Goal: Task Accomplishment & Management: Manage account settings

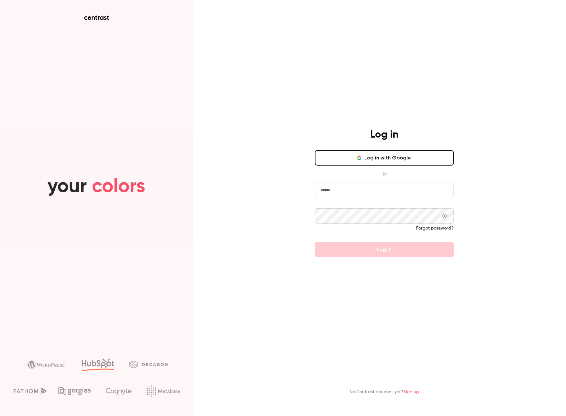
click at [347, 156] on button "Log in with Google" at bounding box center [384, 157] width 139 height 15
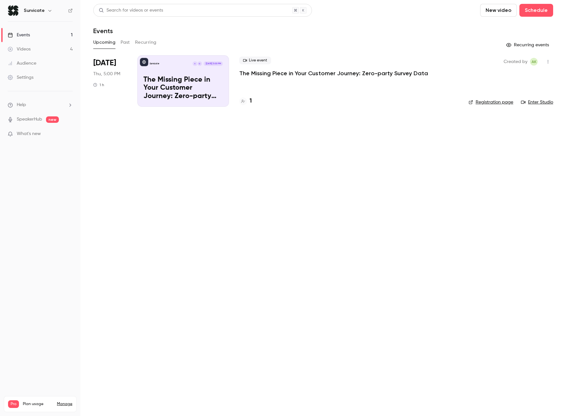
click at [176, 82] on p "The Missing Piece in Your Customer Journey: Zero-party Survey Data" at bounding box center [182, 88] width 79 height 25
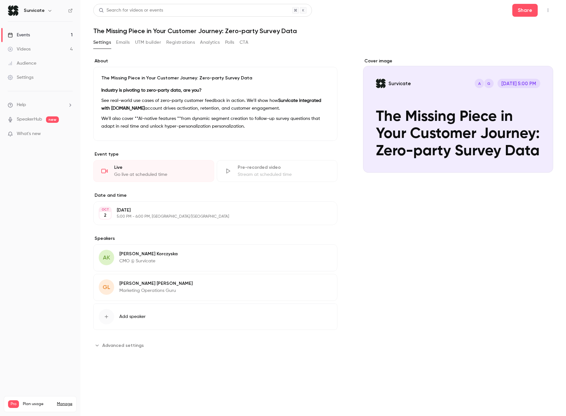
click at [181, 43] on button "Registrations" at bounding box center [180, 42] width 29 height 10
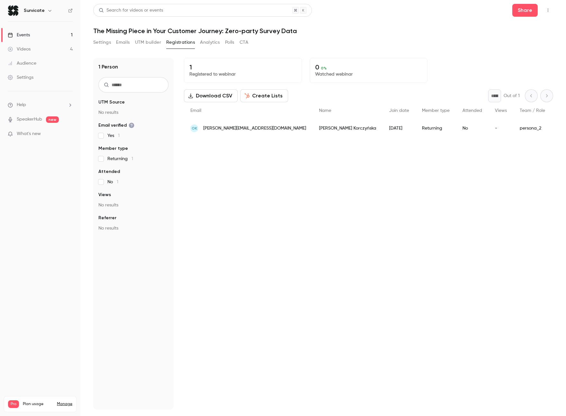
click at [383, 129] on div "2025/09/12" at bounding box center [399, 128] width 33 height 18
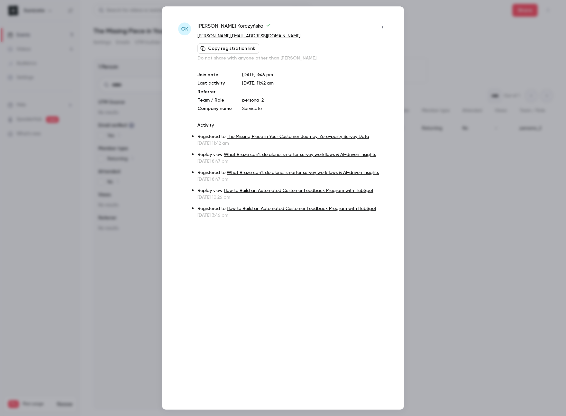
click at [245, 50] on button "Copy registration link" at bounding box center [228, 48] width 62 height 10
click at [249, 138] on link "The Missing Piece in Your Customer Journey: Zero-party Survey Data" at bounding box center [298, 136] width 142 height 5
click at [254, 209] on link "How to Build an Automated Customer Feedback Program with HubSpot" at bounding box center [301, 208] width 149 height 5
click at [429, 56] on div at bounding box center [283, 208] width 566 height 416
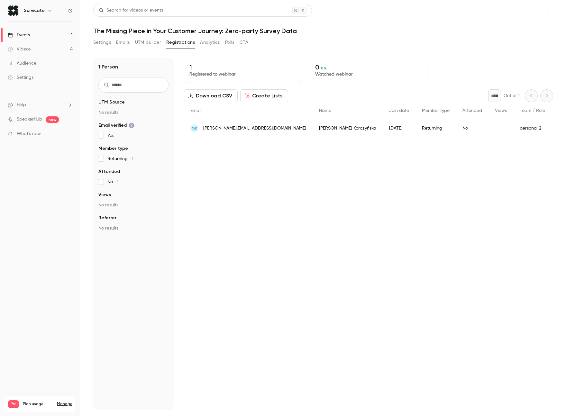
click at [522, 6] on button "Share" at bounding box center [524, 10] width 25 height 13
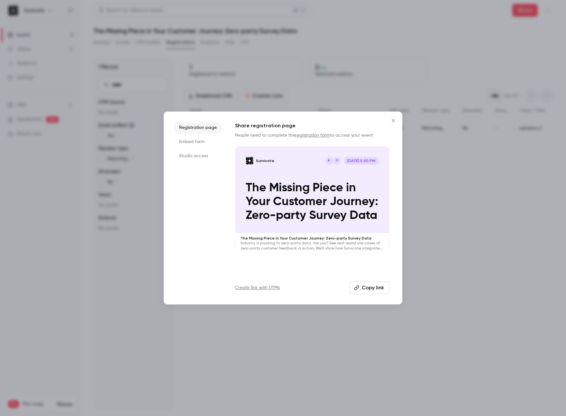
click at [375, 288] on button "Copy link" at bounding box center [370, 287] width 40 height 13
click at [151, 84] on div at bounding box center [283, 208] width 566 height 416
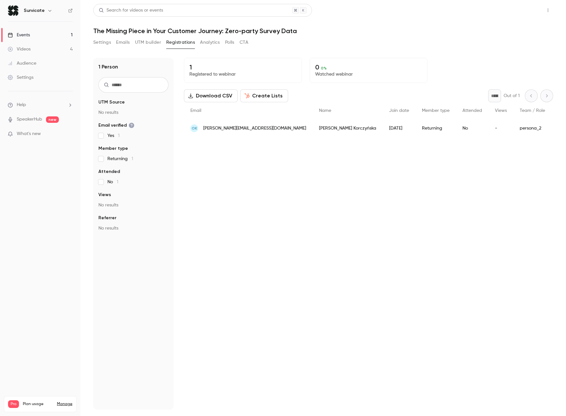
click at [534, 13] on div "Share" at bounding box center [532, 10] width 41 height 13
click at [528, 11] on button "Share" at bounding box center [524, 10] width 25 height 13
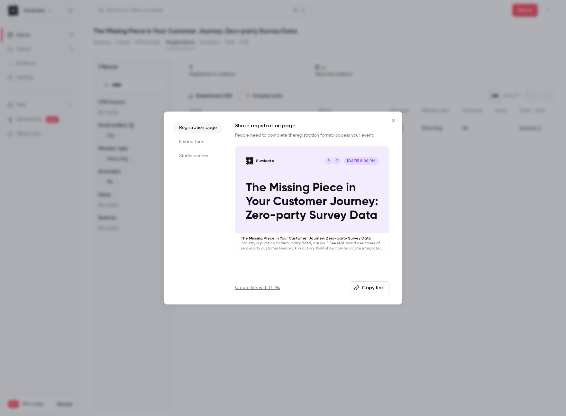
click at [373, 289] on button "Copy link" at bounding box center [370, 287] width 40 height 13
click at [194, 102] on div at bounding box center [283, 208] width 566 height 416
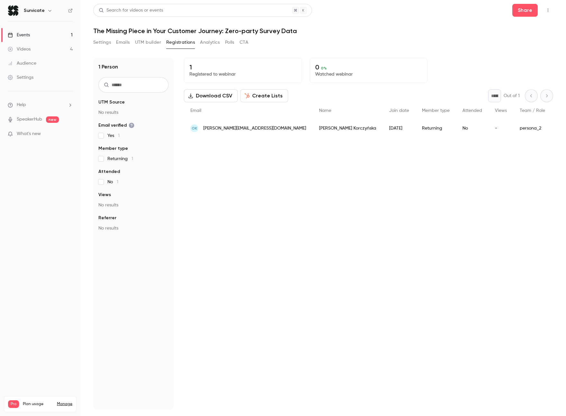
click at [32, 38] on link "Events 1" at bounding box center [40, 35] width 80 height 14
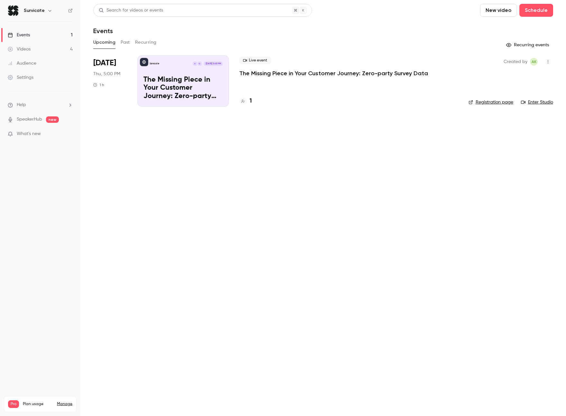
click at [388, 68] on div "Live event The Missing Piece in Your Customer Journey: Zero-party Survey Data" at bounding box center [348, 67] width 219 height 21
click at [389, 72] on p "The Missing Piece in Your Customer Journey: Zero-party Survey Data" at bounding box center [333, 73] width 189 height 8
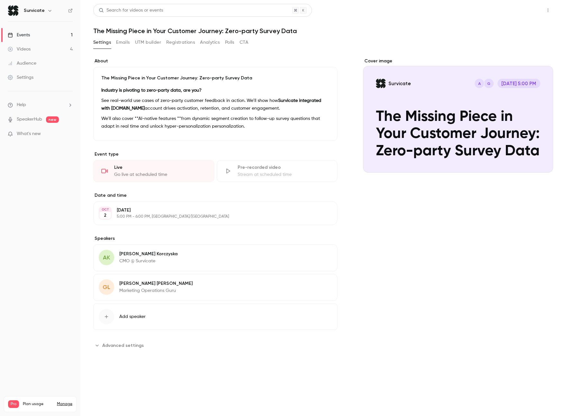
click at [532, 14] on button "Share" at bounding box center [524, 10] width 25 height 13
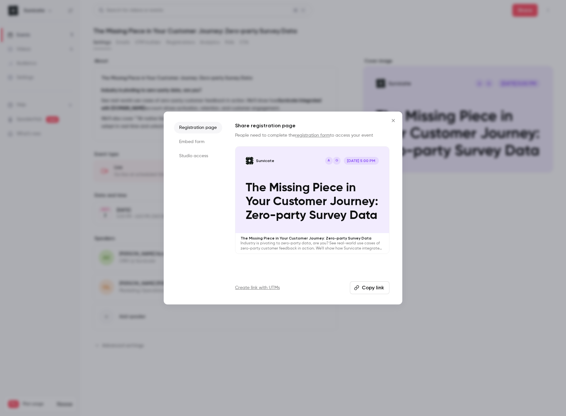
drag, startPoint x: 373, startPoint y: 289, endPoint x: 371, endPoint y: 263, distance: 25.5
click at [373, 289] on button "Copy link" at bounding box center [370, 287] width 40 height 13
click at [176, 86] on div at bounding box center [283, 208] width 566 height 416
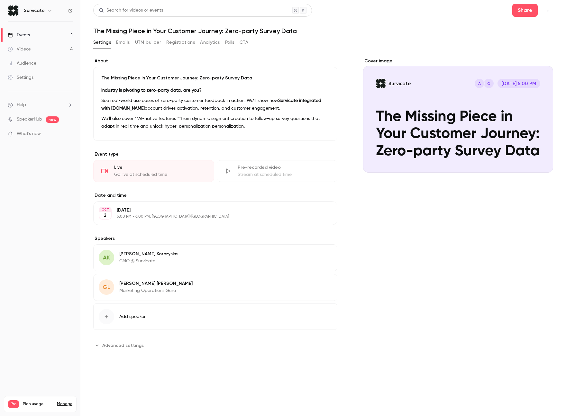
click at [123, 44] on button "Emails" at bounding box center [123, 42] width 14 height 10
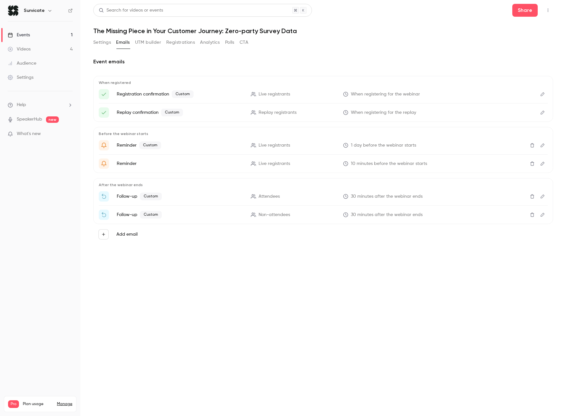
click at [38, 51] on link "Videos 4" at bounding box center [40, 49] width 80 height 14
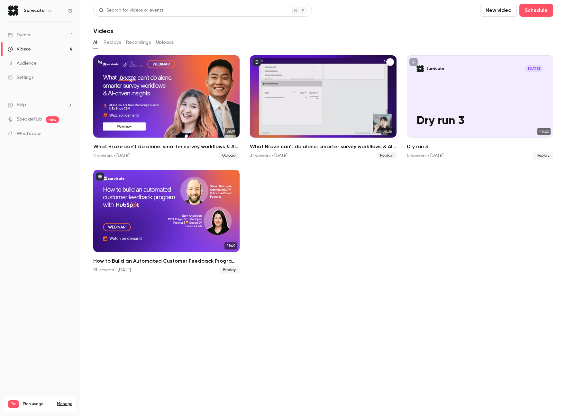
click at [289, 93] on div "What Braze can’t do alone: smarter survey workflows & AI-driven insights" at bounding box center [323, 96] width 146 height 82
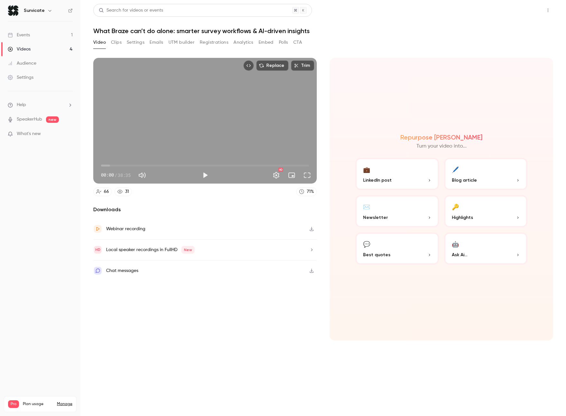
click at [531, 11] on button "Share" at bounding box center [524, 10] width 25 height 13
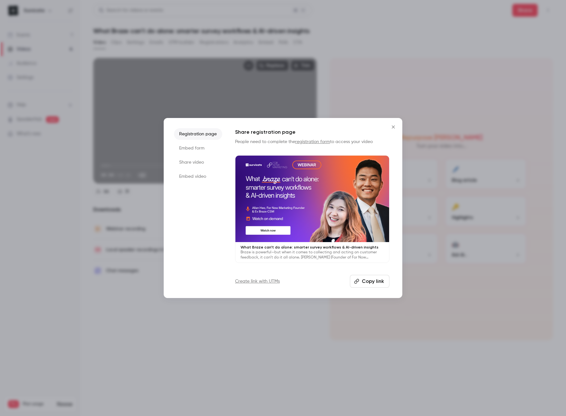
drag, startPoint x: 381, startPoint y: 277, endPoint x: 379, endPoint y: 265, distance: 12.6
click at [381, 277] on button "Copy link" at bounding box center [370, 281] width 40 height 13
click at [291, 65] on div at bounding box center [283, 208] width 566 height 416
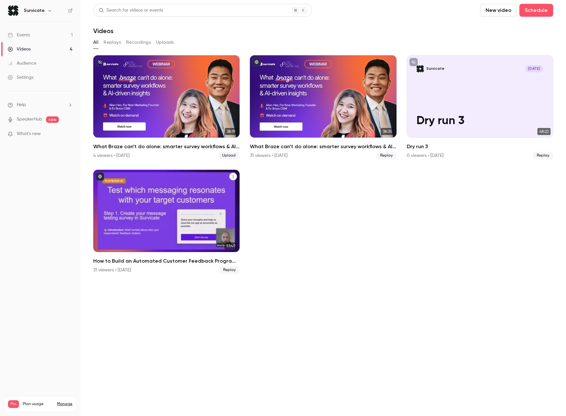
click at [164, 191] on div "How to Build an Automated Customer Feedback Program with HubSpot" at bounding box center [166, 211] width 146 height 82
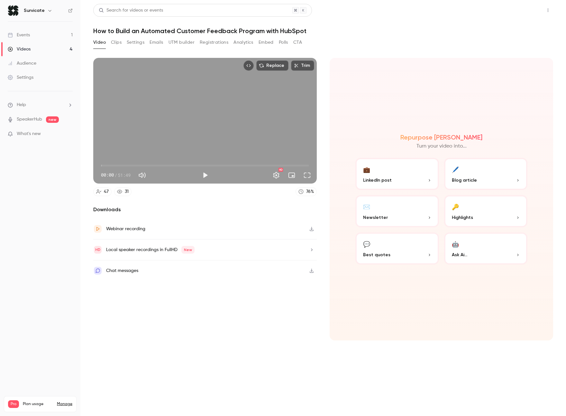
click at [516, 15] on button "Share" at bounding box center [524, 10] width 25 height 13
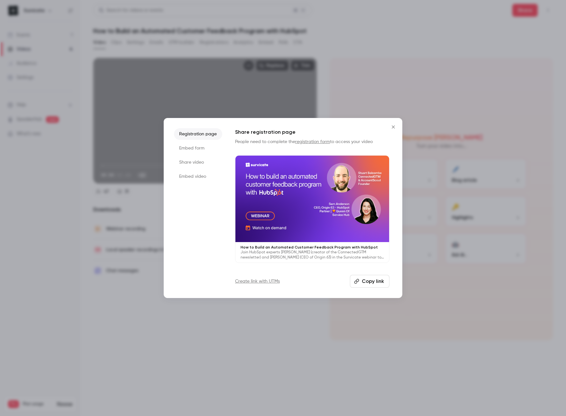
click at [374, 282] on button "Copy link" at bounding box center [370, 281] width 40 height 13
click at [379, 284] on button "Copy link" at bounding box center [370, 281] width 40 height 13
click at [415, 78] on div at bounding box center [283, 208] width 566 height 416
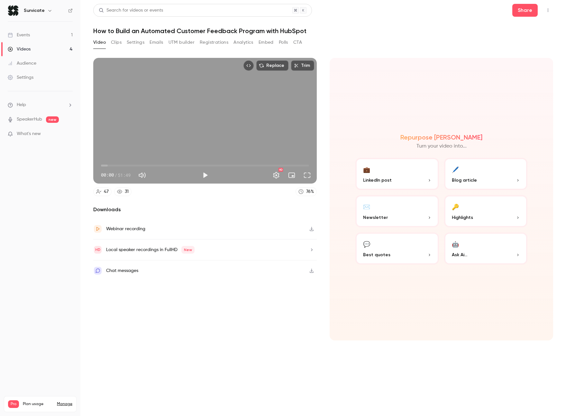
click at [419, 78] on div "Repurpose Ai Turn your video into... 💼 LinkedIn post 🖊️ Blog article ✉️ Newslet…" at bounding box center [440, 199] width 223 height 283
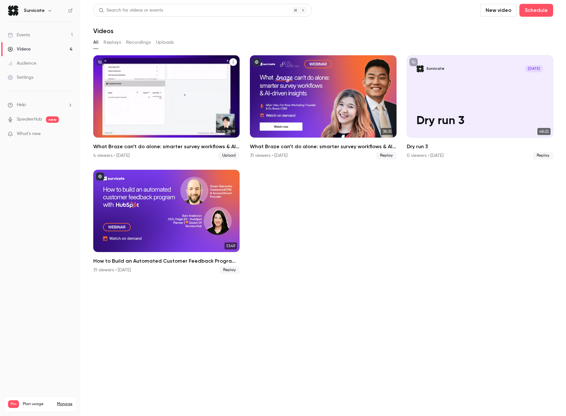
click at [161, 83] on div "What Braze can’t do alone: smarter survey workflows & AI-driven insights" at bounding box center [166, 96] width 146 height 82
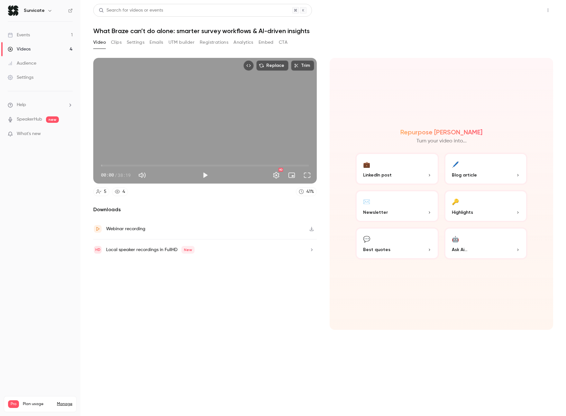
click at [527, 9] on button "Share" at bounding box center [524, 10] width 25 height 13
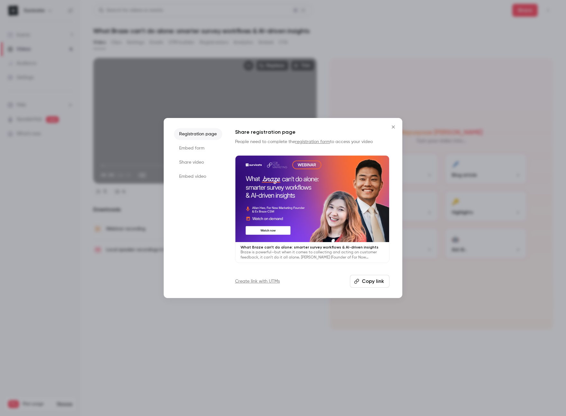
click at [373, 281] on button "Copy link" at bounding box center [370, 281] width 40 height 13
click at [129, 48] on div at bounding box center [283, 208] width 566 height 416
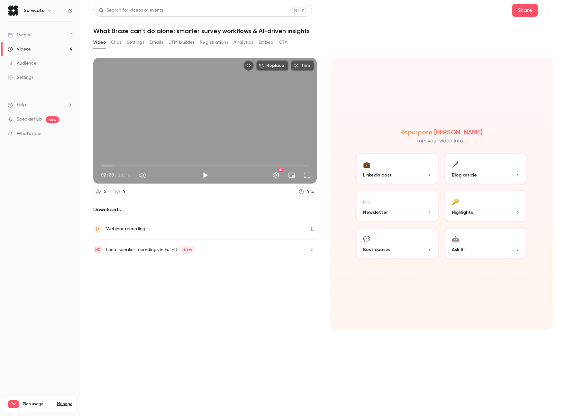
click at [210, 42] on button "Registrations" at bounding box center [214, 42] width 29 height 10
click at [209, 42] on button "Registrations" at bounding box center [214, 42] width 29 height 10
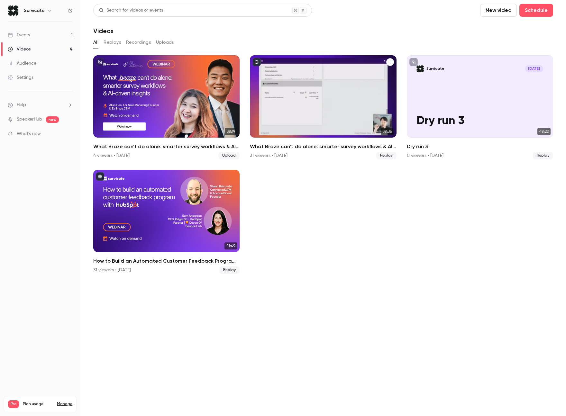
click at [308, 78] on div "What Braze can’t do alone: smarter survey workflows & AI-driven insights" at bounding box center [323, 96] width 146 height 82
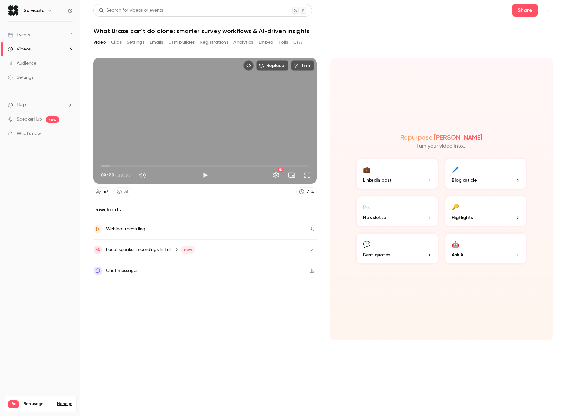
click at [221, 44] on button "Registrations" at bounding box center [214, 42] width 29 height 10
click at [221, 41] on button "Registrations" at bounding box center [214, 42] width 29 height 10
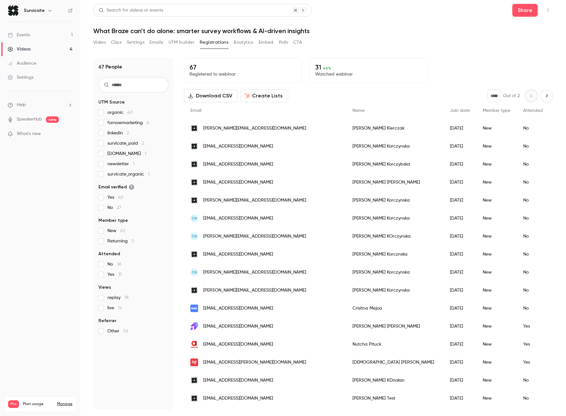
click at [301, 44] on button "CTA" at bounding box center [297, 42] width 9 height 10
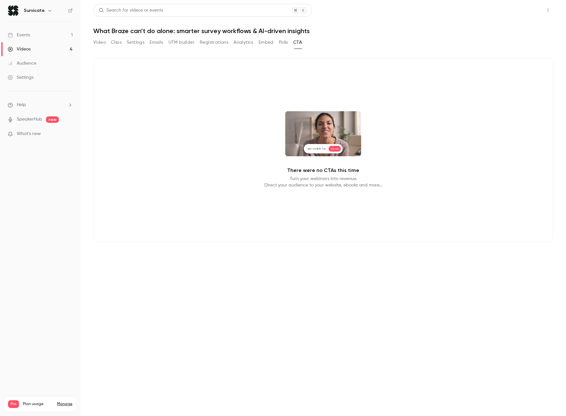
click at [519, 13] on button "Share" at bounding box center [524, 10] width 25 height 13
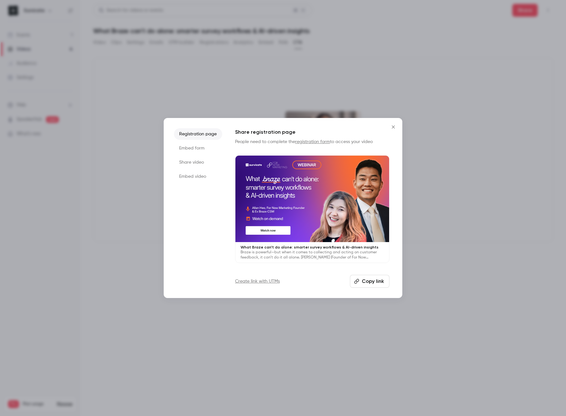
click at [357, 282] on icon "button" at bounding box center [356, 281] width 5 height 5
click at [395, 123] on button "Close" at bounding box center [393, 127] width 13 height 13
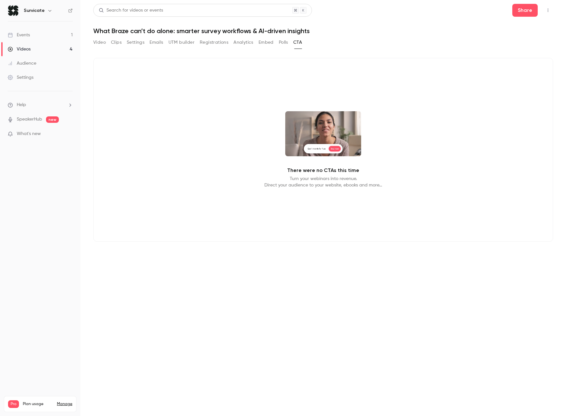
click at [37, 34] on link "Events 1" at bounding box center [40, 35] width 80 height 14
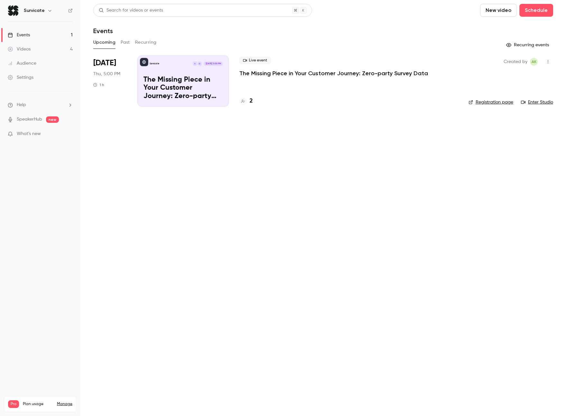
click at [281, 92] on div "Live event The Missing Piece in Your Customer Journey: Zero-party Survey Data 2" at bounding box center [348, 80] width 219 height 51
click at [276, 77] on div "Live event The Missing Piece in Your Customer Journey: Zero-party Survey Data 2" at bounding box center [348, 80] width 219 height 51
click at [276, 74] on p "The Missing Piece in Your Customer Journey: Zero-party Survey Data" at bounding box center [333, 73] width 189 height 8
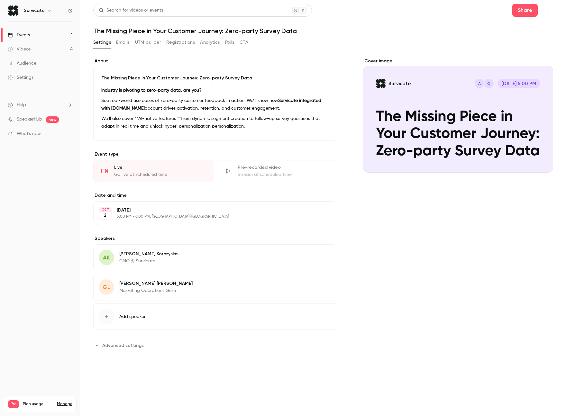
click at [181, 41] on button "Registrations" at bounding box center [180, 42] width 29 height 10
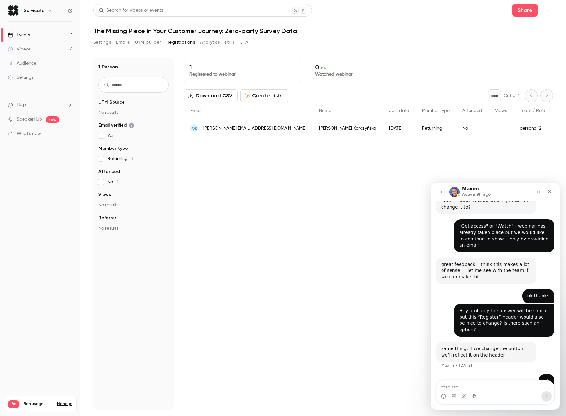
scroll to position [217, 0]
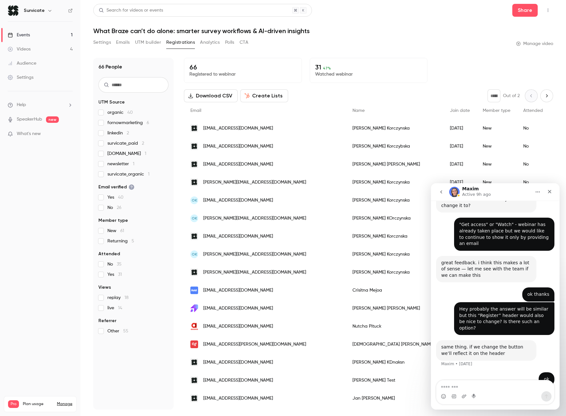
scroll to position [217, 0]
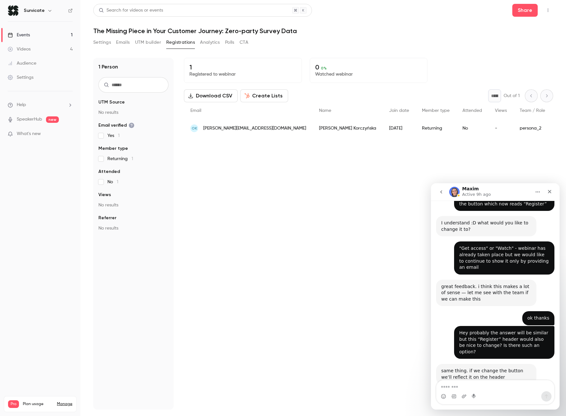
scroll to position [217, 0]
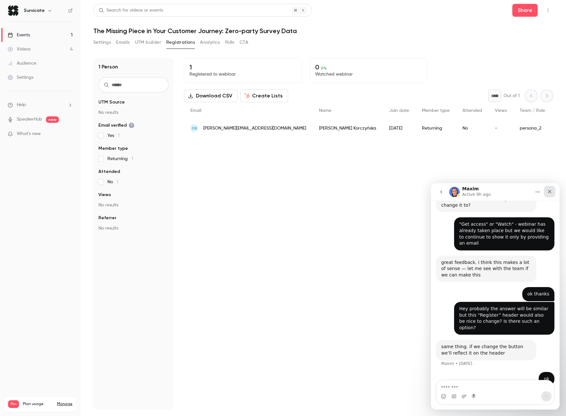
click at [546, 191] on div "Close" at bounding box center [550, 192] width 12 height 12
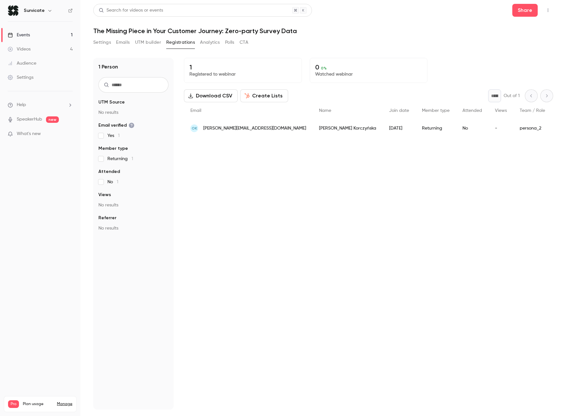
click at [38, 35] on link "Events 1" at bounding box center [40, 35] width 80 height 14
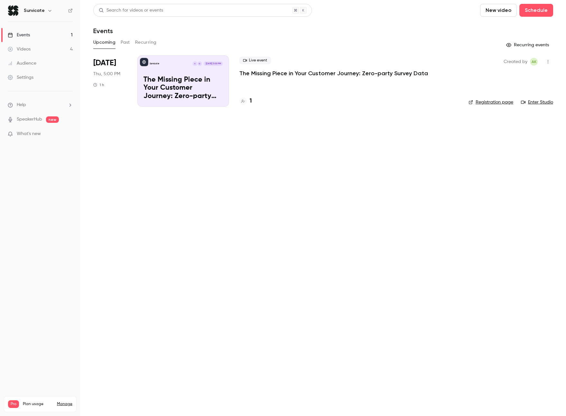
click at [320, 85] on div "Live event The Missing Piece in Your Customer Journey: Zero-party Survey Data 1" at bounding box center [348, 80] width 219 height 51
click at [506, 103] on link "Registration page" at bounding box center [490, 102] width 45 height 6
click at [149, 39] on button "Recurring" at bounding box center [146, 42] width 22 height 10
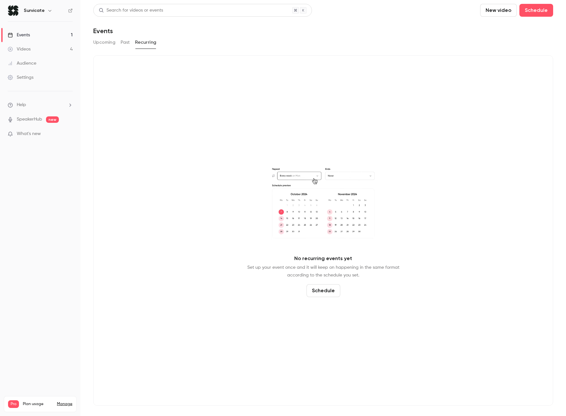
click at [121, 44] on button "Past" at bounding box center [125, 42] width 9 height 10
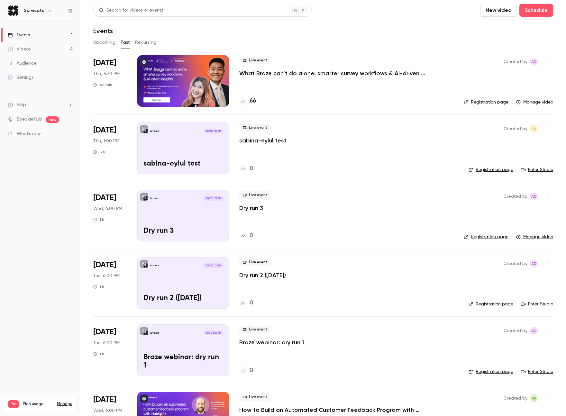
click at [279, 72] on p "What Braze can’t do alone: smarter survey workflows & AI-driven insights" at bounding box center [335, 73] width 193 height 8
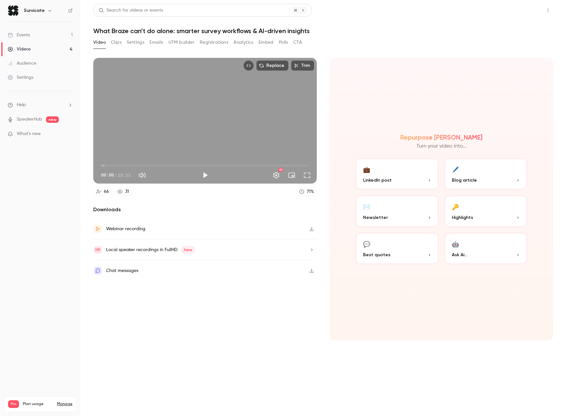
click at [531, 7] on button "Share" at bounding box center [524, 10] width 25 height 13
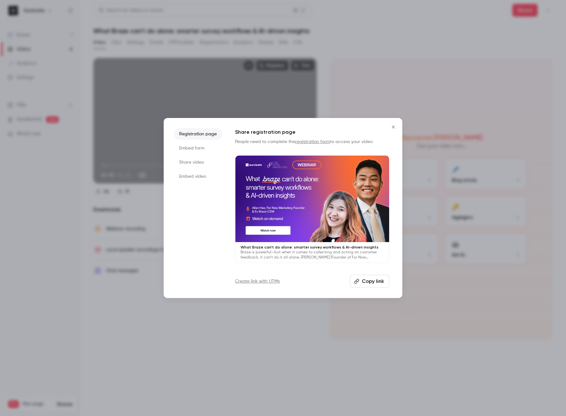
click at [368, 276] on button "Copy link" at bounding box center [370, 281] width 40 height 13
click at [347, 21] on div at bounding box center [283, 208] width 566 height 416
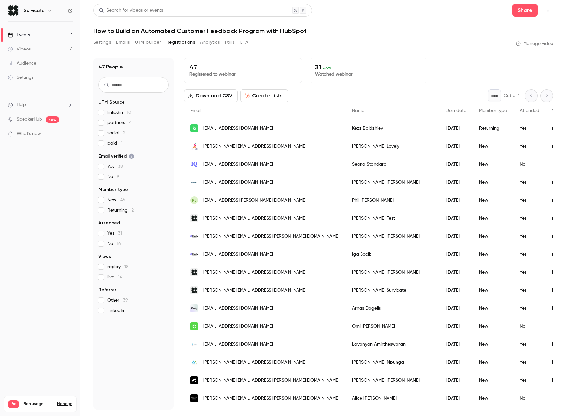
click at [211, 43] on button "Analytics" at bounding box center [210, 42] width 20 height 10
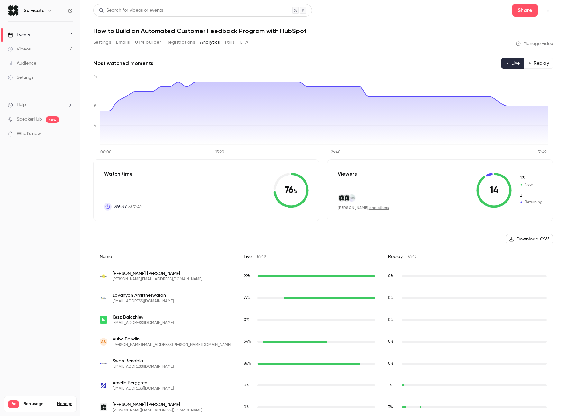
click at [232, 42] on button "Polls" at bounding box center [229, 42] width 9 height 10
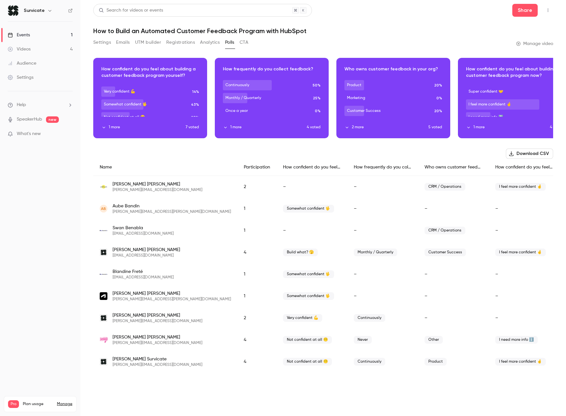
click at [243, 43] on button "CTA" at bounding box center [243, 42] width 9 height 10
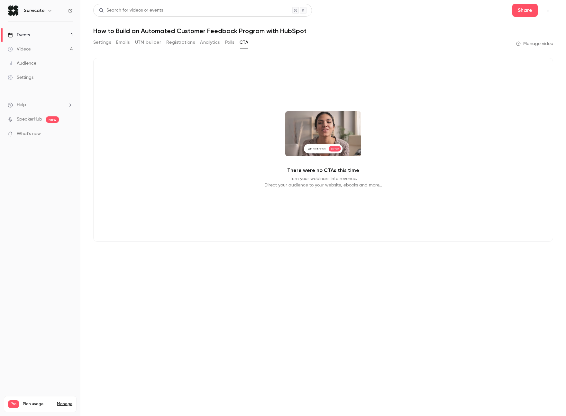
click at [151, 43] on button "UTM builder" at bounding box center [148, 42] width 26 height 10
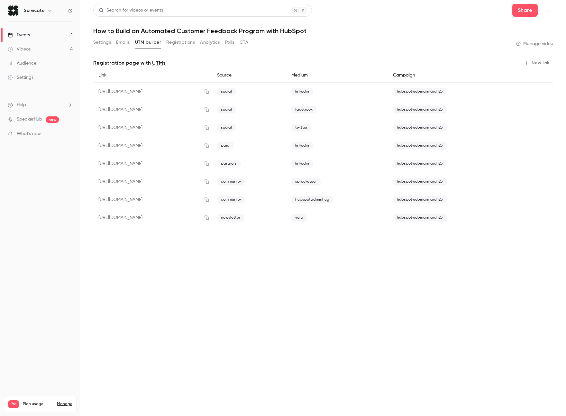
click at [184, 43] on button "Registrations" at bounding box center [180, 42] width 29 height 10
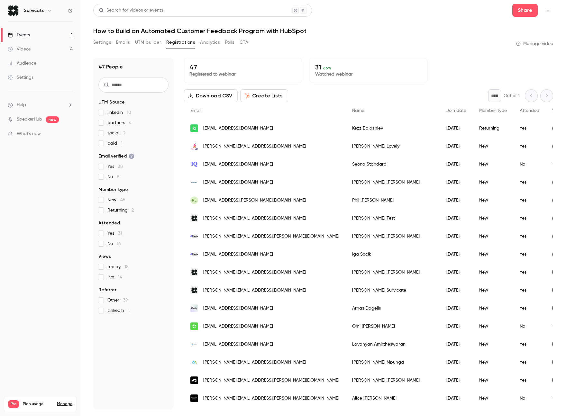
click at [126, 41] on button "Emails" at bounding box center [123, 42] width 14 height 10
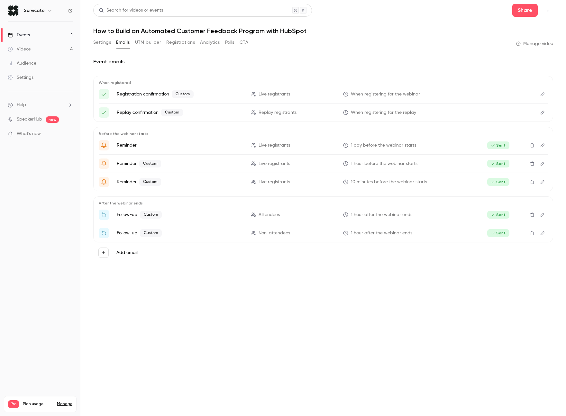
click at [103, 42] on button "Settings" at bounding box center [102, 42] width 18 height 10
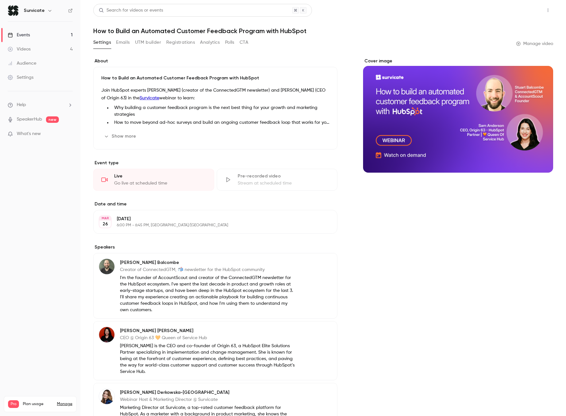
click at [529, 14] on button "Share" at bounding box center [524, 10] width 25 height 13
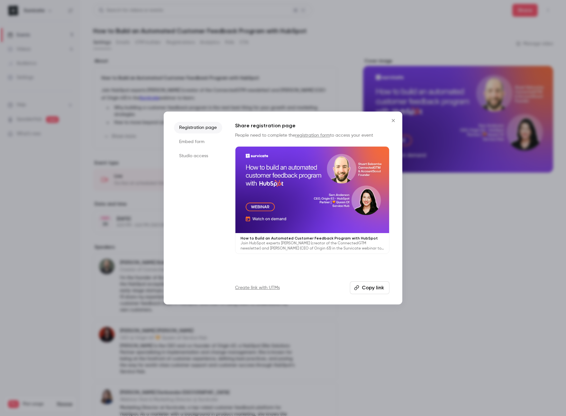
click at [367, 285] on button "Copy link" at bounding box center [370, 287] width 40 height 13
click at [381, 287] on button "Copy link" at bounding box center [370, 287] width 40 height 13
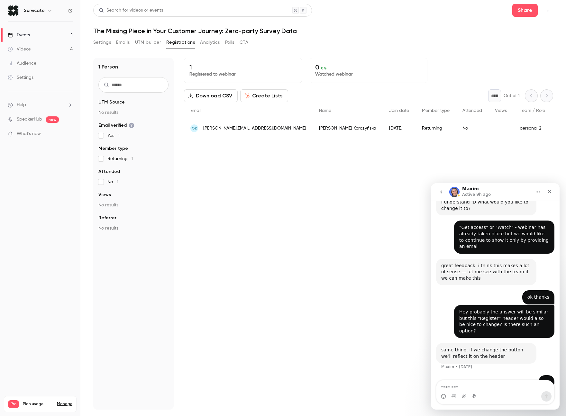
scroll to position [217, 0]
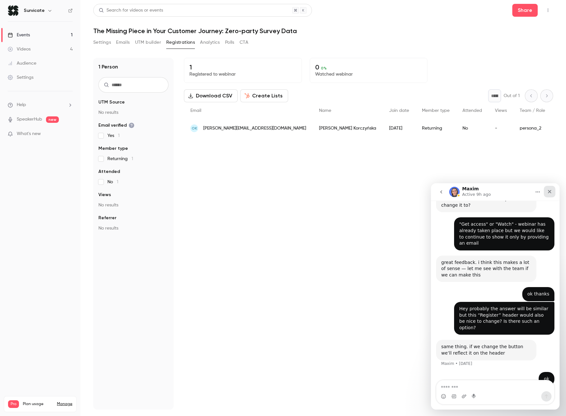
click at [549, 192] on icon "Close" at bounding box center [550, 192] width 4 height 4
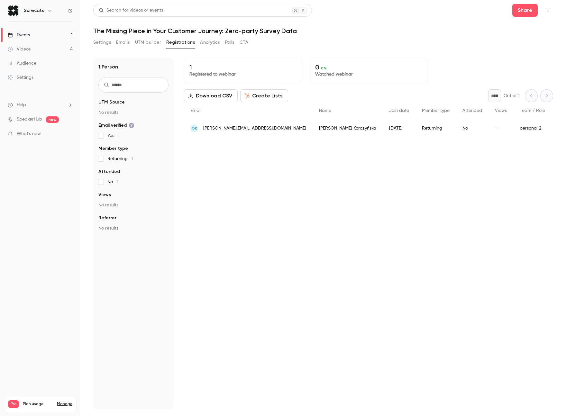
click at [122, 42] on button "Emails" at bounding box center [123, 42] width 14 height 10
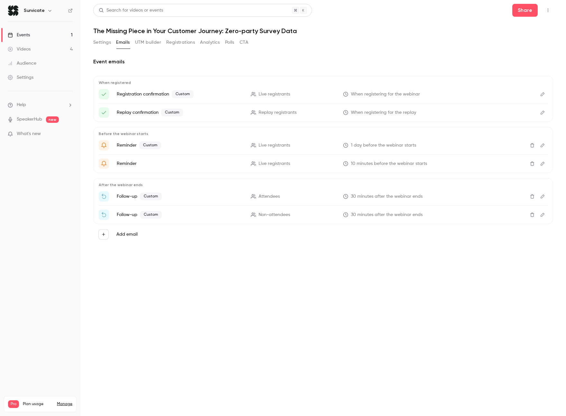
click at [104, 43] on button "Settings" at bounding box center [102, 42] width 18 height 10
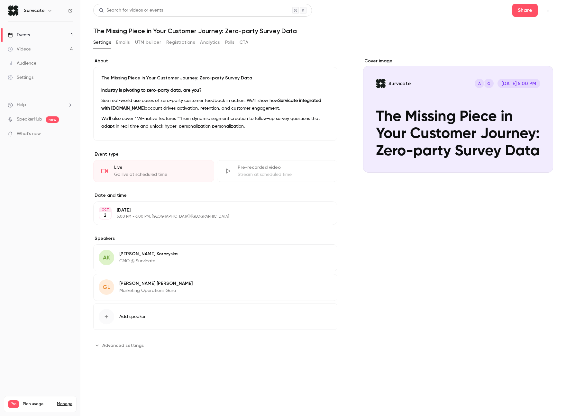
click at [187, 44] on button "Registrations" at bounding box center [180, 42] width 29 height 10
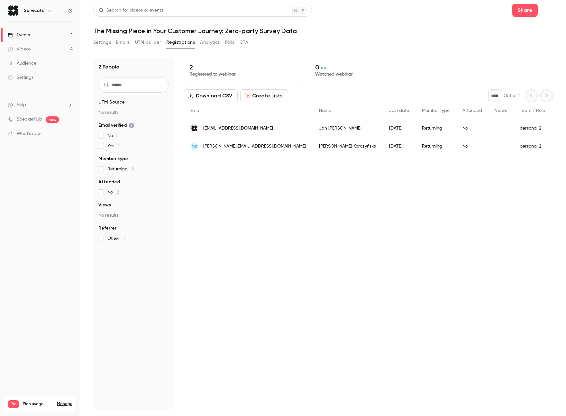
click at [105, 42] on button "Settings" at bounding box center [102, 42] width 18 height 10
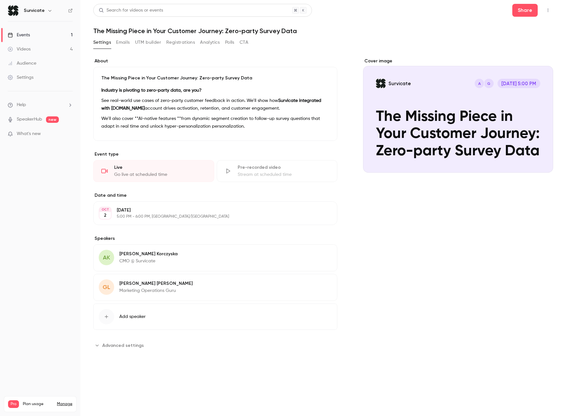
click at [546, 10] on icon "button" at bounding box center [547, 10] width 5 height 5
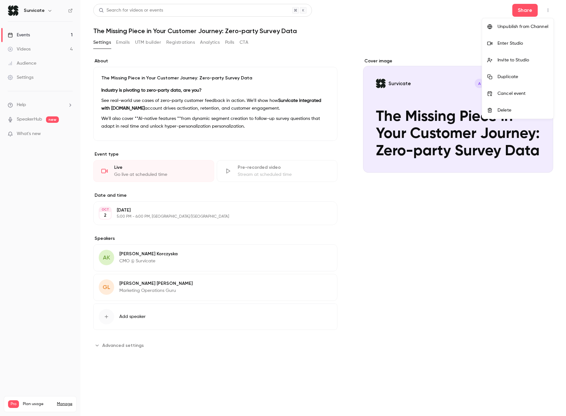
click at [127, 46] on div at bounding box center [283, 208] width 566 height 416
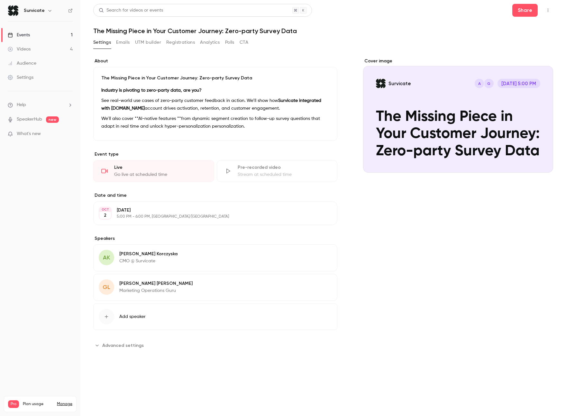
click at [125, 44] on button "Emails" at bounding box center [123, 42] width 14 height 10
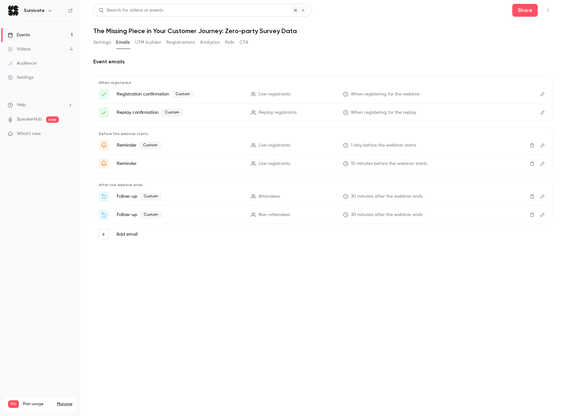
click at [139, 44] on button "UTM builder" at bounding box center [148, 42] width 26 height 10
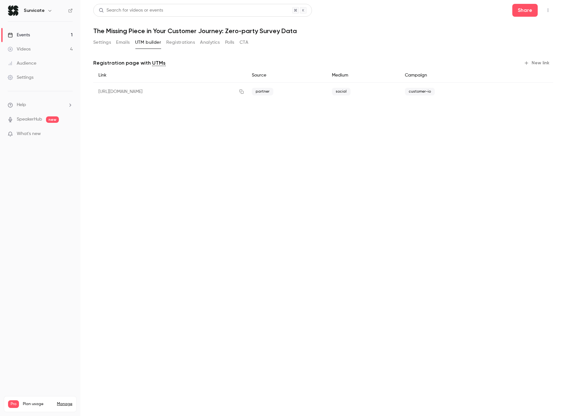
click at [196, 94] on div "[URL][DOMAIN_NAME]" at bounding box center [169, 92] width 153 height 18
click at [529, 63] on icon "button" at bounding box center [526, 62] width 5 height 5
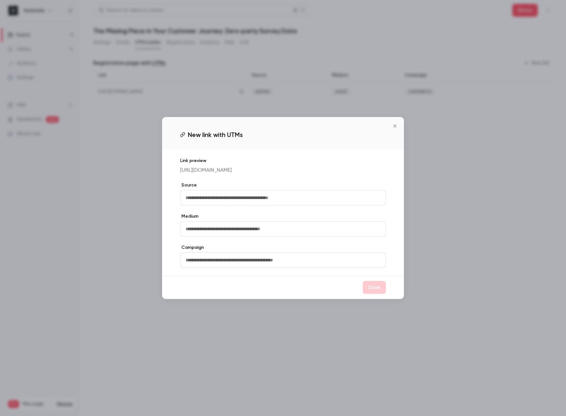
click at [392, 126] on icon "Close" at bounding box center [395, 125] width 8 height 5
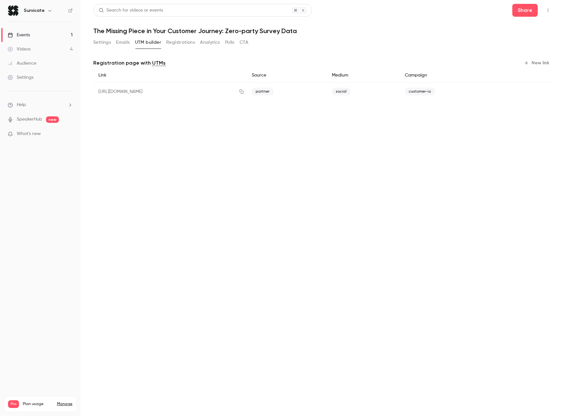
click at [247, 93] on div "[URL][DOMAIN_NAME]" at bounding box center [169, 92] width 153 height 18
click at [185, 43] on button "Registrations" at bounding box center [180, 42] width 29 height 10
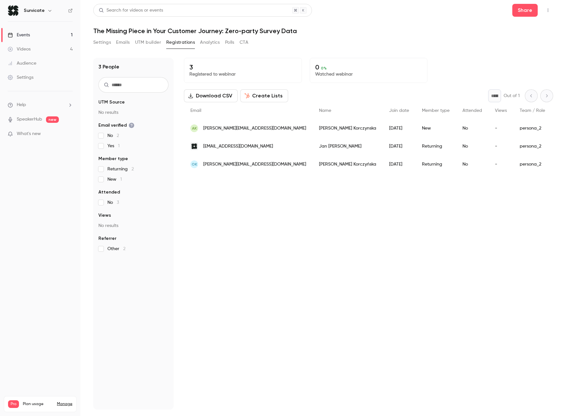
click at [212, 45] on button "Analytics" at bounding box center [210, 42] width 20 height 10
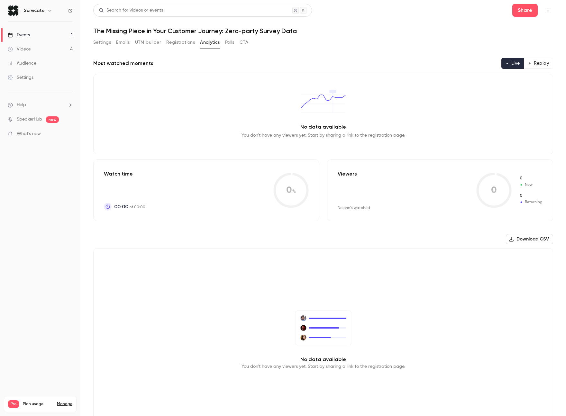
click at [228, 44] on button "Polls" at bounding box center [229, 42] width 9 height 10
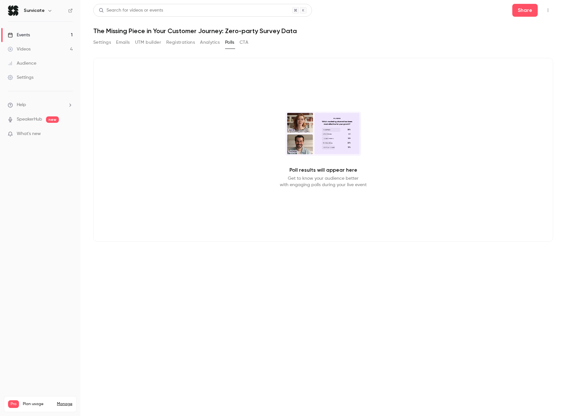
click at [243, 43] on button "CTA" at bounding box center [243, 42] width 9 height 10
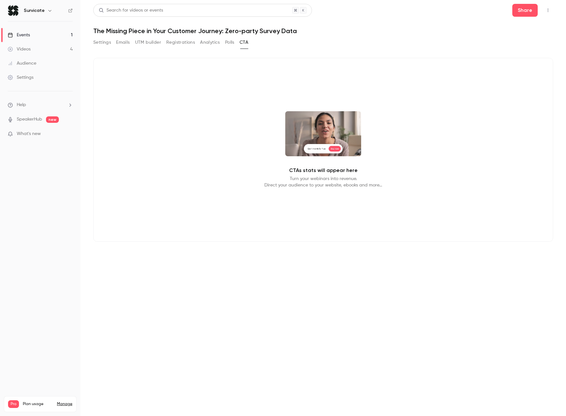
click at [546, 10] on icon "button" at bounding box center [547, 10] width 5 height 5
click at [95, 42] on div at bounding box center [283, 208] width 566 height 416
click at [37, 74] on link "Settings" at bounding box center [40, 77] width 80 height 14
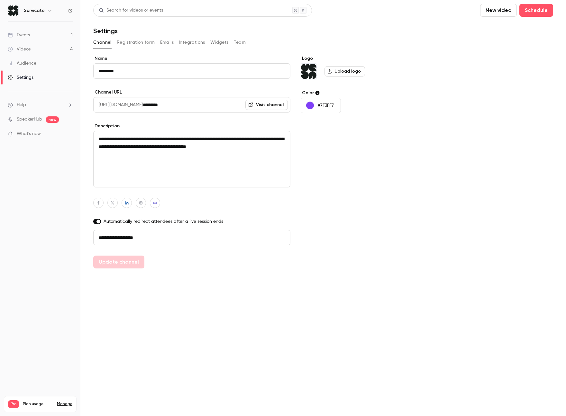
click at [145, 46] on button "Registration form" at bounding box center [136, 42] width 38 height 10
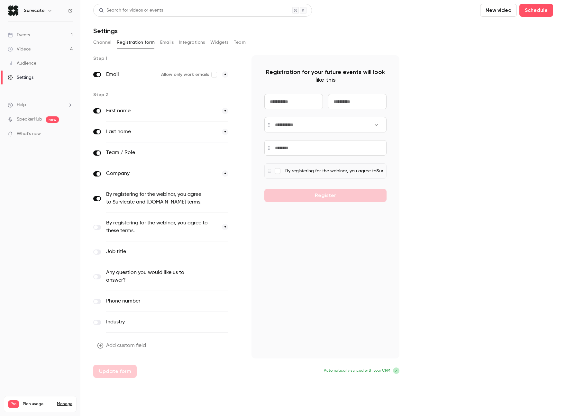
click at [161, 46] on button "Emails" at bounding box center [167, 42] width 14 height 10
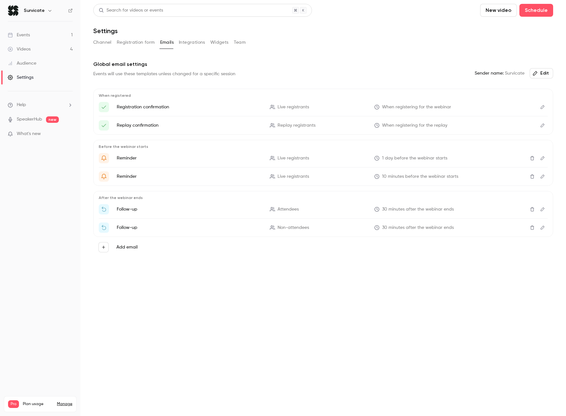
click at [180, 44] on button "Integrations" at bounding box center [192, 42] width 26 height 10
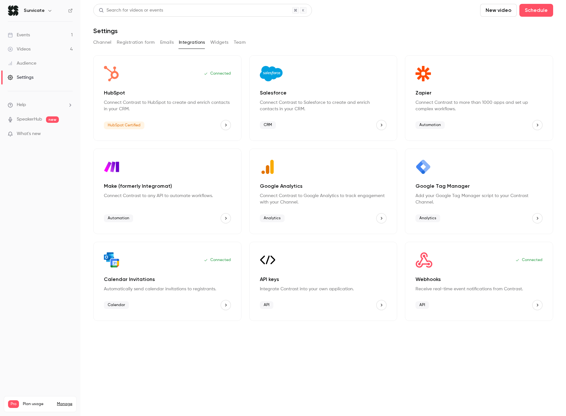
click at [210, 43] on button "Widgets" at bounding box center [219, 42] width 18 height 10
